Goal: Find contact information: Find contact information

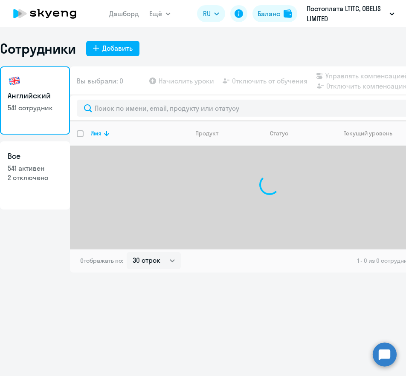
select select "30"
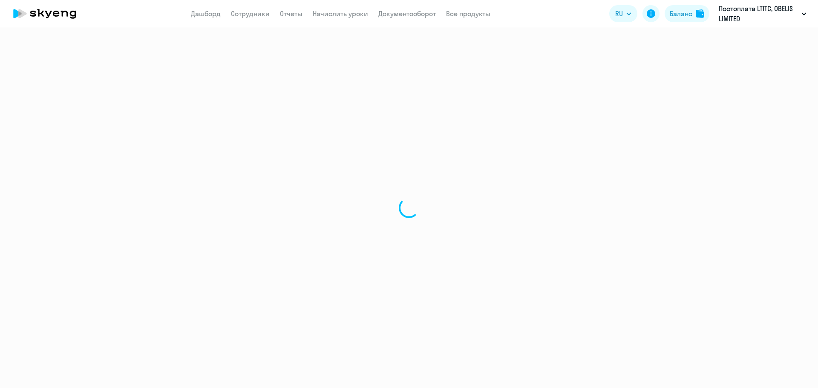
select select "30"
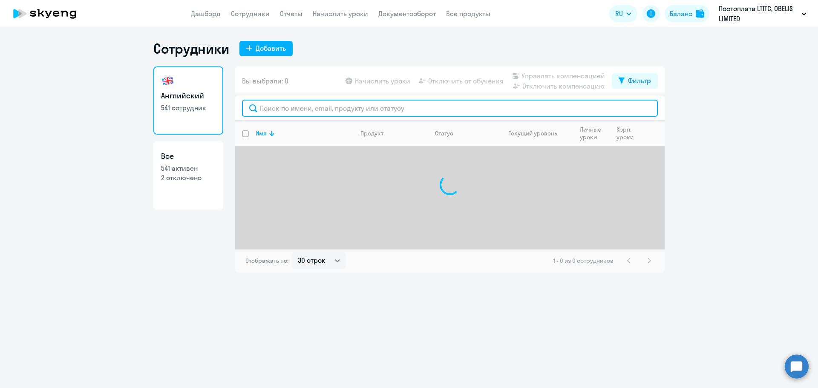
click at [292, 107] on input "text" at bounding box center [450, 108] width 416 height 17
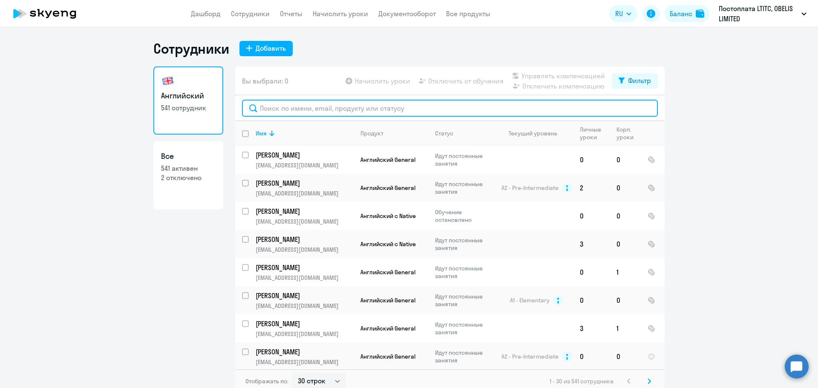
click at [292, 107] on input "text" at bounding box center [450, 108] width 416 height 17
paste input "ilona.payments@gmail.com"
type input "ilona.payments@gmail.com"
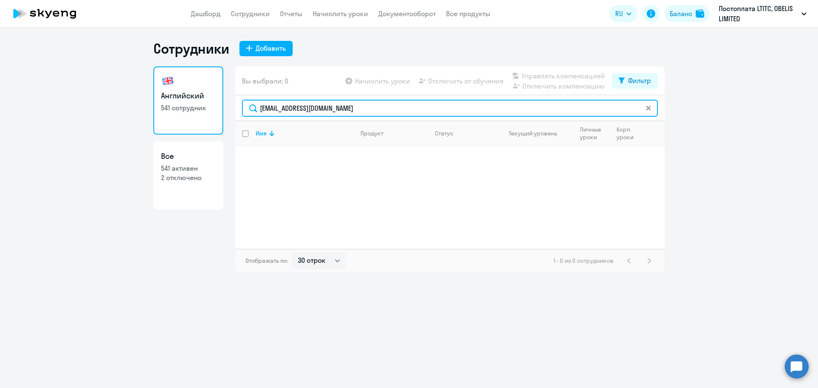
click at [360, 111] on input "ilona.payments@gmail.com" at bounding box center [450, 108] width 416 height 17
drag, startPoint x: 247, startPoint y: 99, endPoint x: 226, endPoint y: 98, distance: 20.9
click at [226, 98] on div "Английский 541 сотрудник Все 541 активен 2 отключено Вы выбрали: 0 Начислить ур…" at bounding box center [408, 169] width 511 height 206
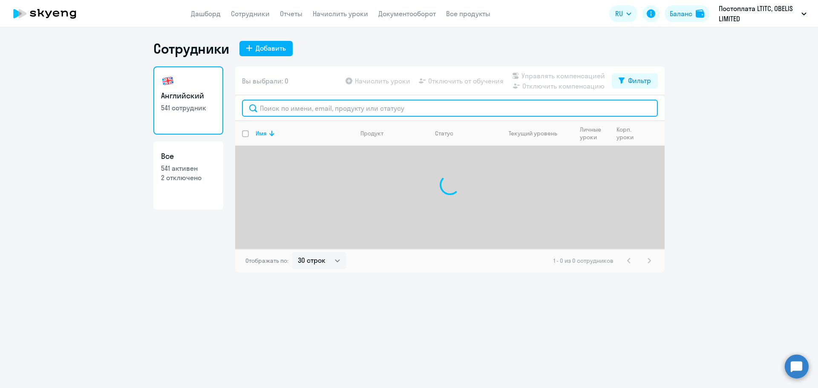
click at [292, 106] on input "text" at bounding box center [450, 108] width 416 height 17
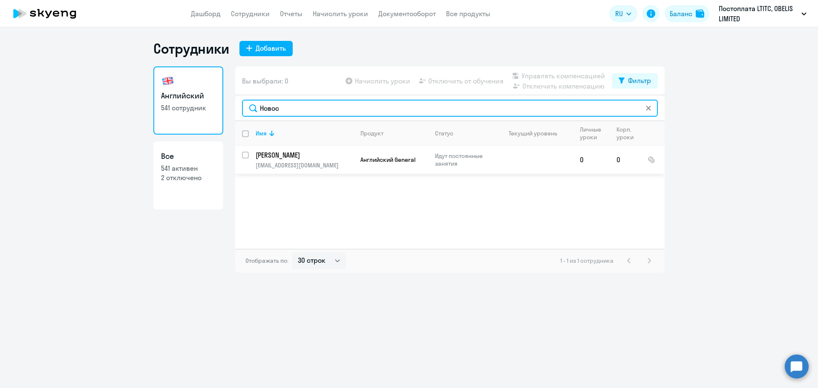
type input "Новос"
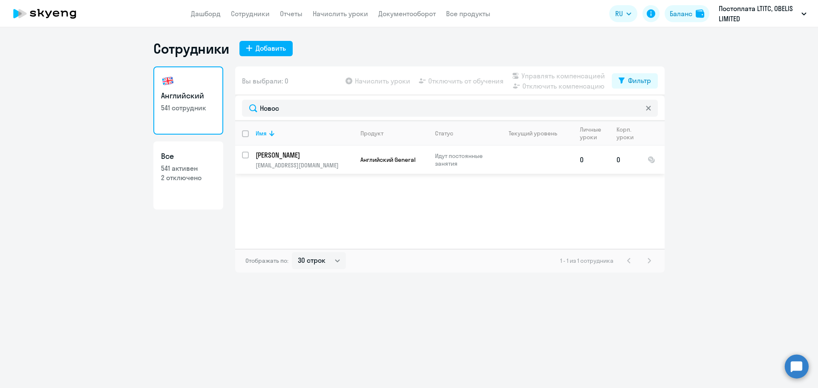
click at [315, 159] on p "Новосельцева Илона" at bounding box center [304, 154] width 96 height 9
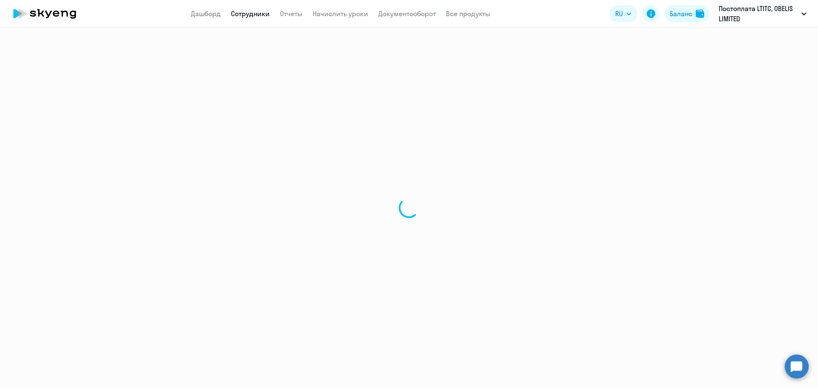
select select "english"
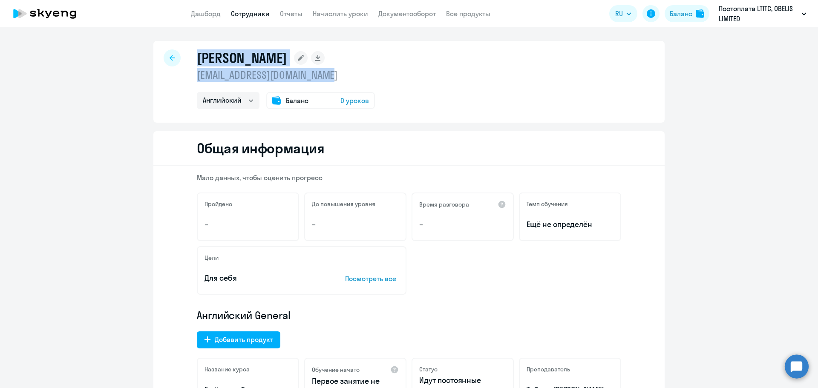
drag, startPoint x: 196, startPoint y: 59, endPoint x: 331, endPoint y: 74, distance: 136.4
click at [331, 74] on div "Новосельцева Илона novoseltsevailona@yandex.ru Английский Баланс 0 уроков" at bounding box center [286, 79] width 178 height 60
copy div "Новосельцева Илона novoseltsevailona@yandex.ru"
